Goal: Task Accomplishment & Management: Use online tool/utility

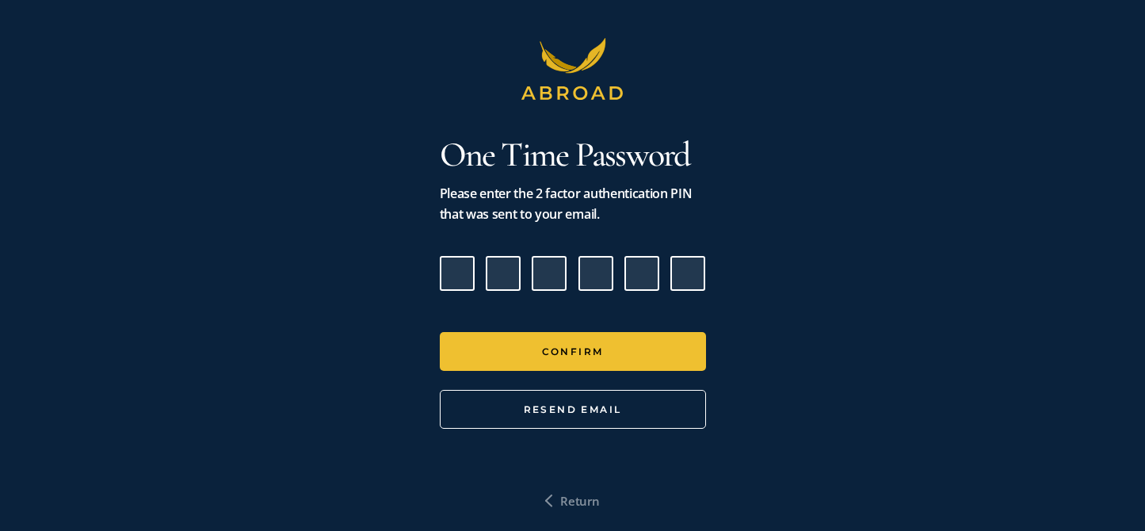
click at [462, 280] on input "Please enter verification code. Digit 1" at bounding box center [457, 273] width 35 height 35
paste input "8"
type input "3"
type input "5"
type input "4"
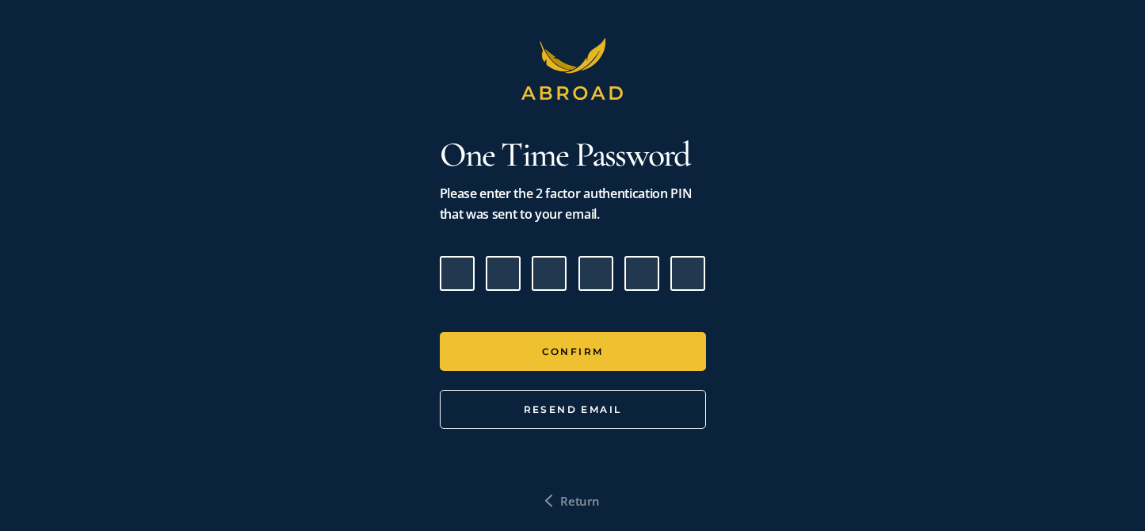
type input "1"
type input "7"
type input "8"
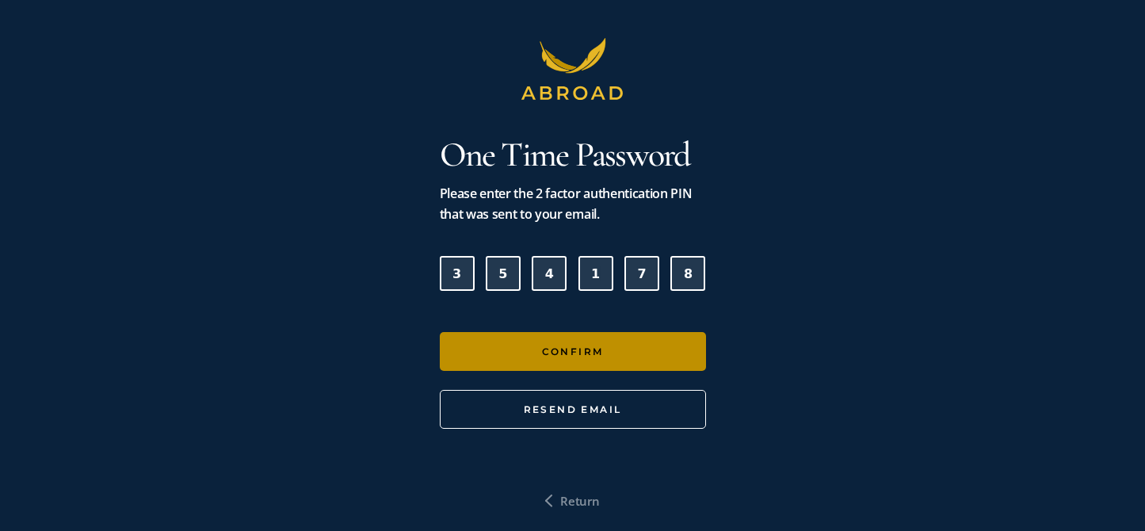
click at [526, 350] on button "Confirm" at bounding box center [573, 351] width 266 height 39
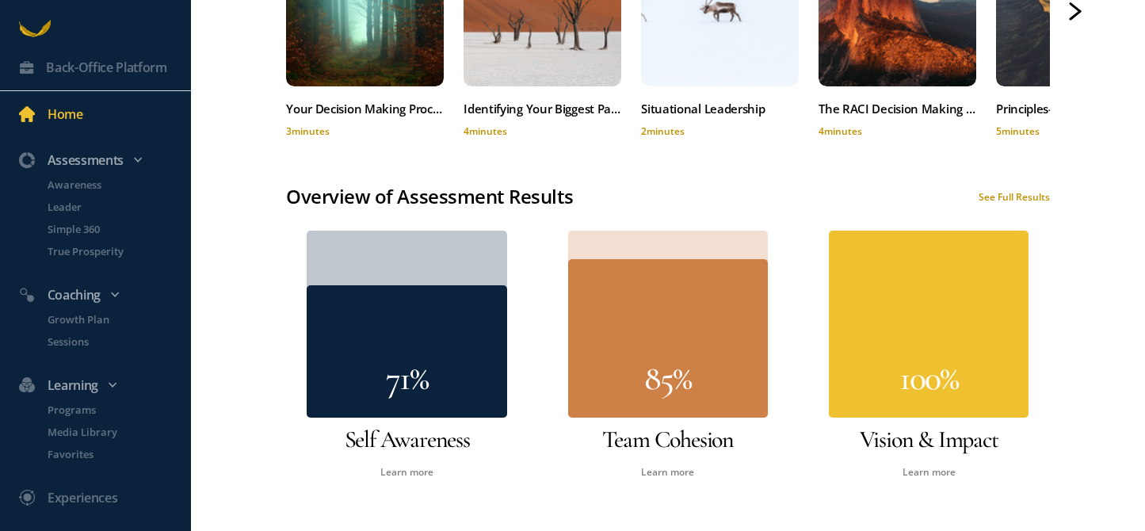
scroll to position [816, 0]
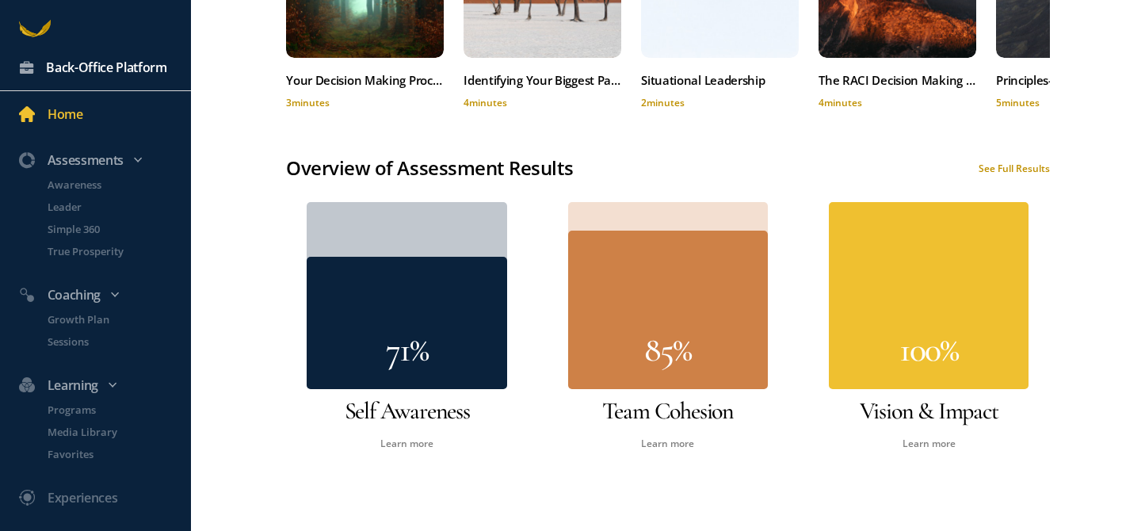
click at [100, 73] on div "Back-Office Platform" at bounding box center [106, 67] width 121 height 21
